Goal: Navigation & Orientation: Find specific page/section

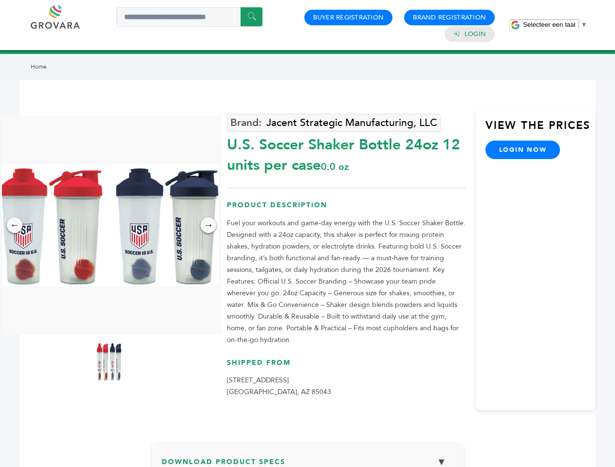
click at [555, 24] on span "Selecteer een taal" at bounding box center [549, 24] width 52 height 7
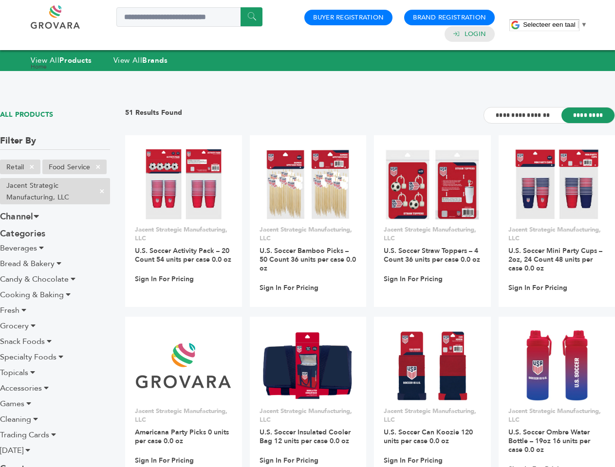
click at [555, 24] on span "Selecteer een taal" at bounding box center [549, 24] width 52 height 7
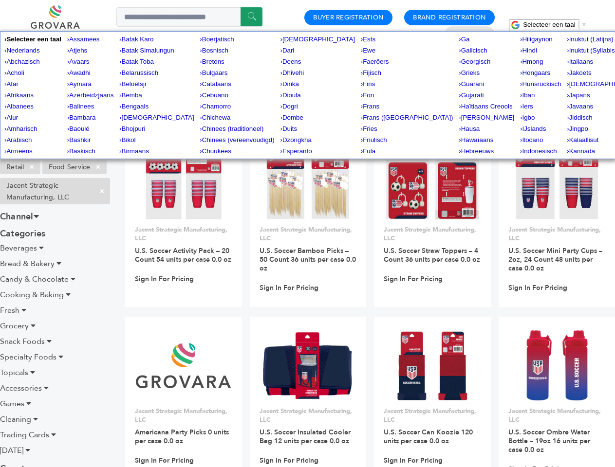
click at [32, 167] on span "×" at bounding box center [32, 167] width 16 height 12
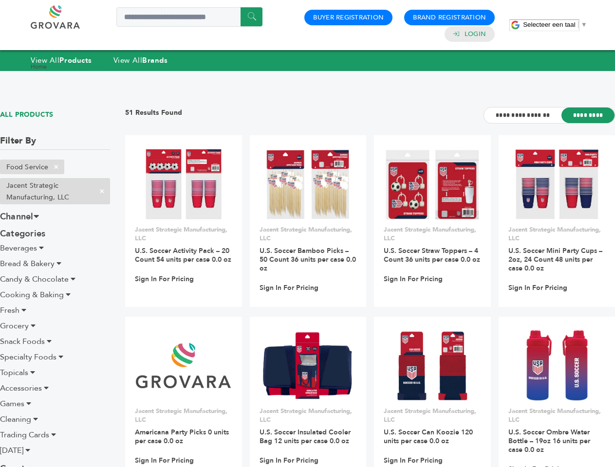
click at [98, 167] on ul "Retail × Food Service × Jacent Strategic Manufacturing, LLC ×" at bounding box center [55, 184] width 110 height 49
click at [102, 191] on span "×" at bounding box center [102, 191] width 16 height 12
